Goal: Information Seeking & Learning: Learn about a topic

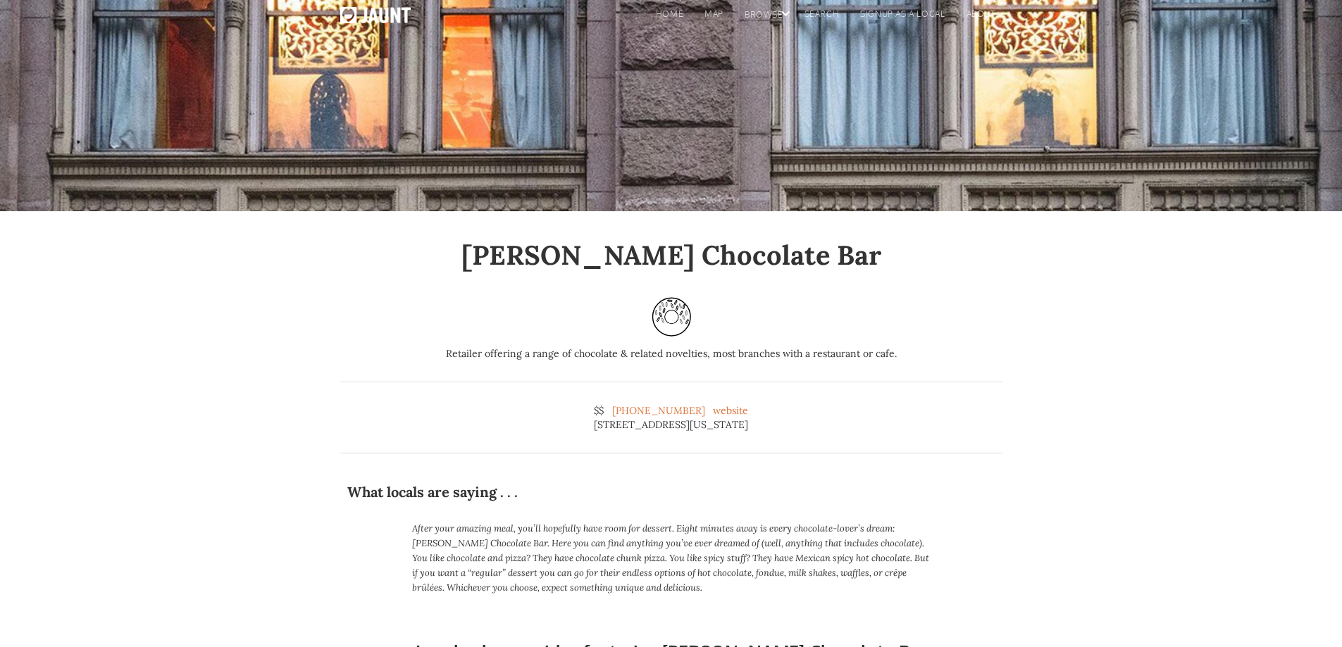
click at [599, 102] on div "home map browse BY LOCAL BY GROUP By schedule By interests By LOCATION search s…" at bounding box center [671, 105] width 1342 height 211
